Goal: Task Accomplishment & Management: Manage account settings

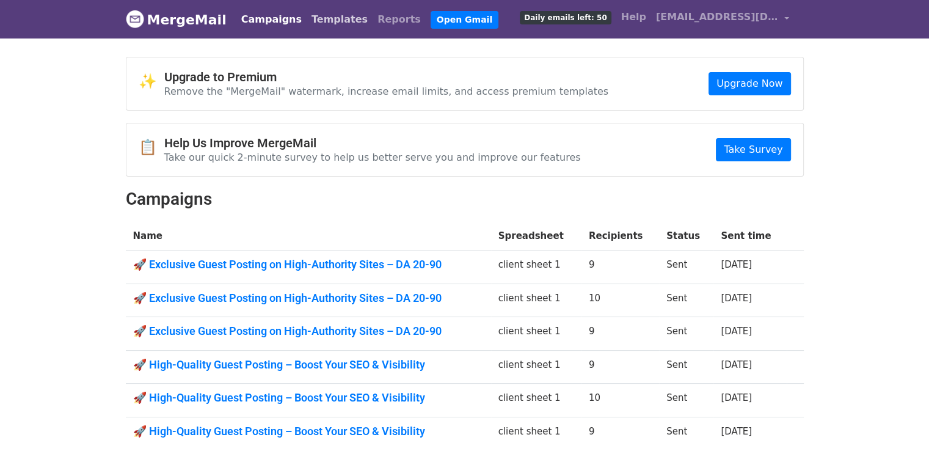
click at [307, 14] on link "Templates" at bounding box center [340, 19] width 66 height 24
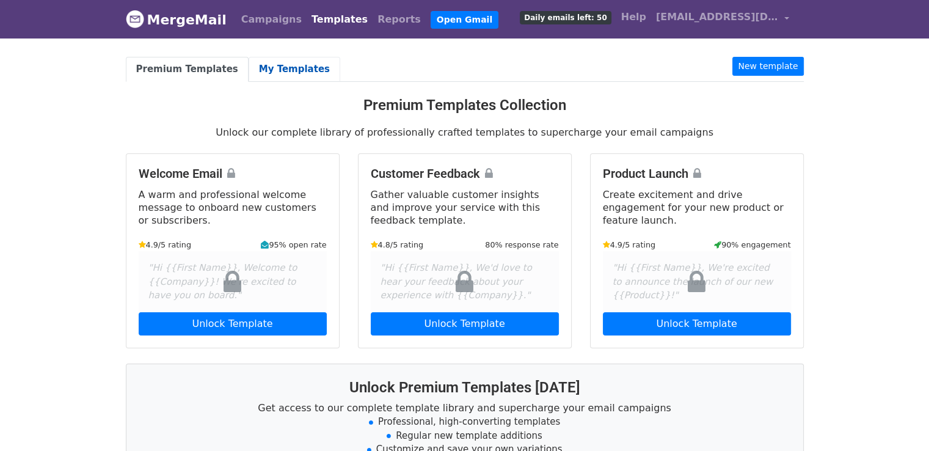
click at [285, 74] on link "My Templates" at bounding box center [295, 69] width 92 height 25
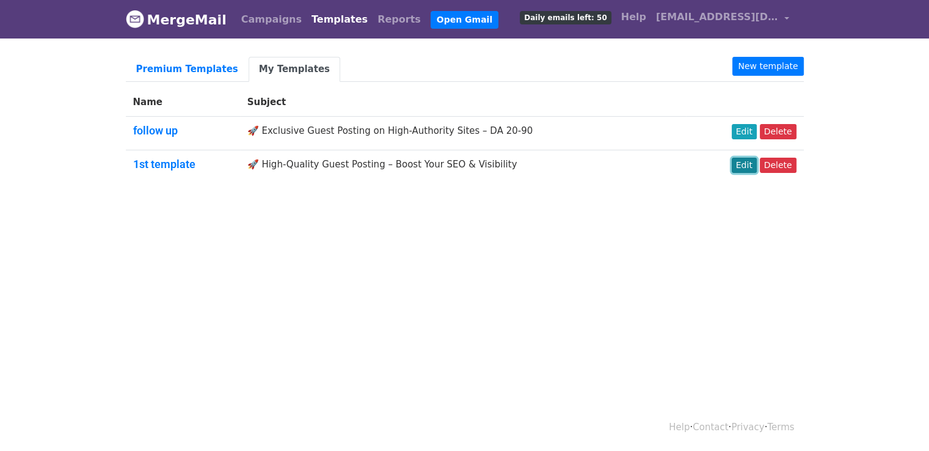
click at [745, 164] on link "Edit" at bounding box center [744, 165] width 25 height 15
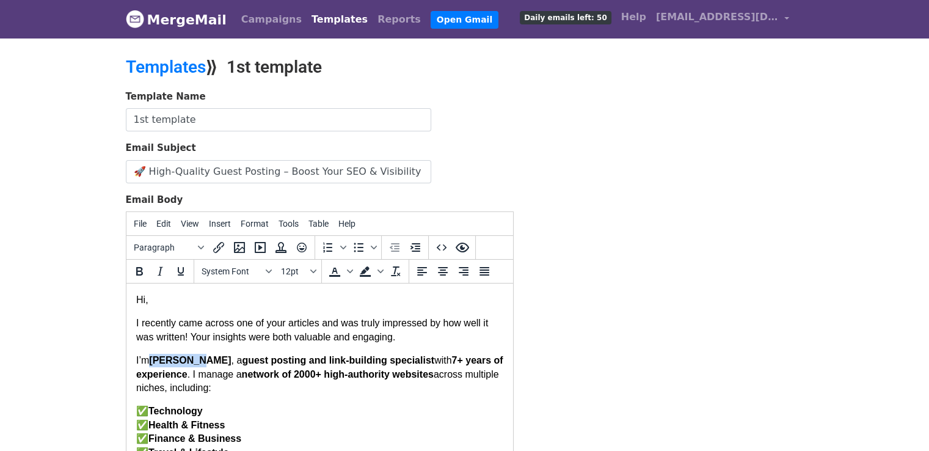
drag, startPoint x: 150, startPoint y: 363, endPoint x: 197, endPoint y: 365, distance: 47.1
click at [197, 365] on p "I’m Ava Lucas , a guest posting and link-building specialist with 7 + years of …" at bounding box center [319, 374] width 367 height 41
drag, startPoint x: 148, startPoint y: 360, endPoint x: 177, endPoint y: 363, distance: 28.8
click at [177, 363] on p "I’mHelena , a guest posting and link-building specialist with 7 + years of expe…" at bounding box center [319, 374] width 367 height 41
click at [139, 274] on icon "Bold" at bounding box center [139, 271] width 15 height 15
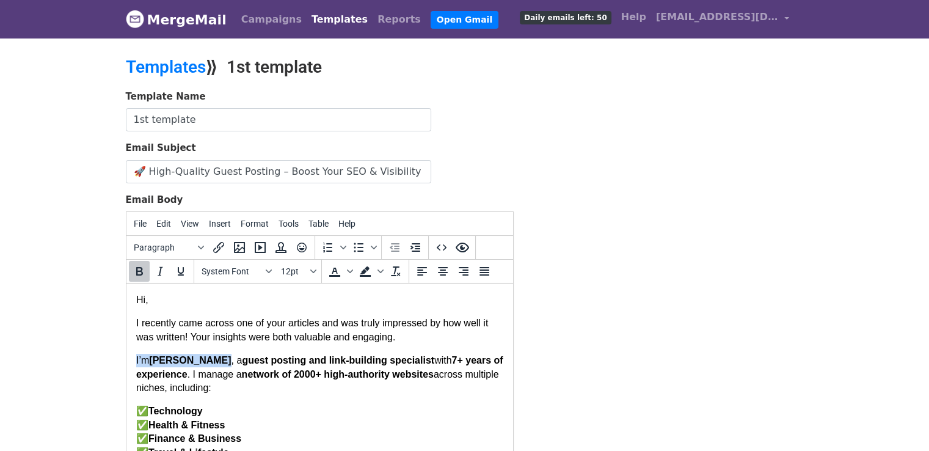
click at [148, 363] on b "[PERSON_NAME]" at bounding box center [189, 360] width 82 height 10
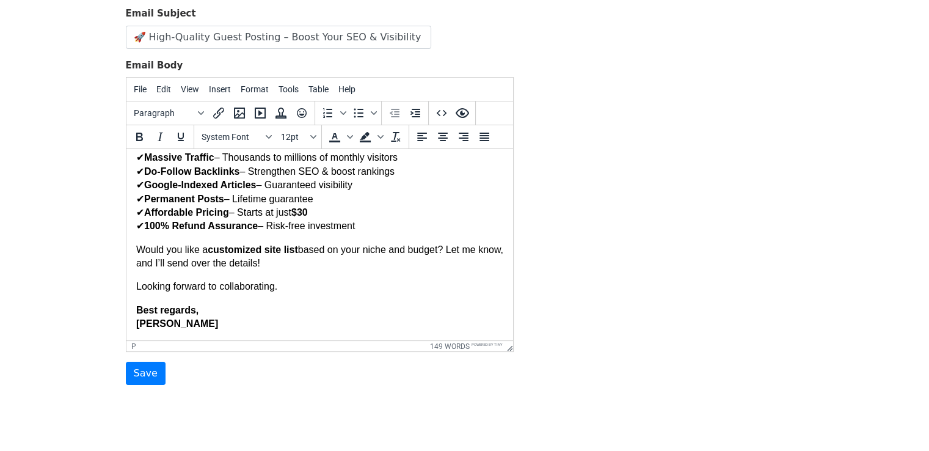
scroll to position [137, 0]
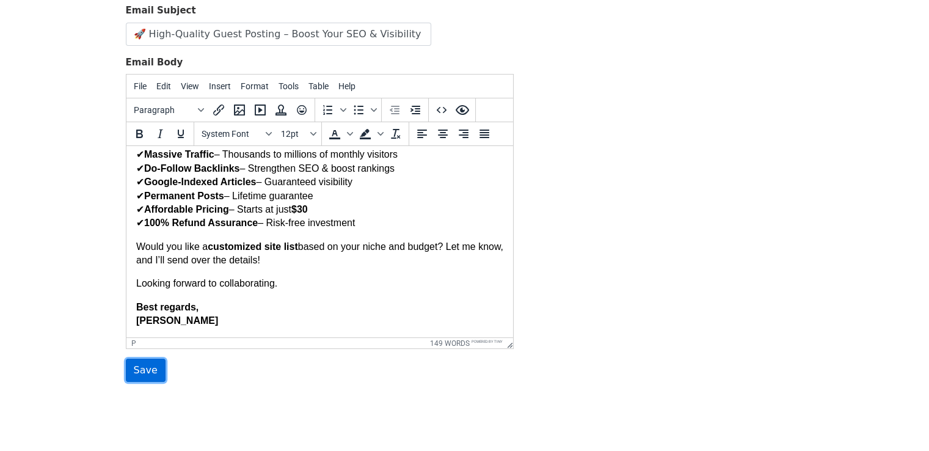
click at [151, 366] on input "Save" at bounding box center [146, 370] width 40 height 23
